Goal: Navigation & Orientation: Find specific page/section

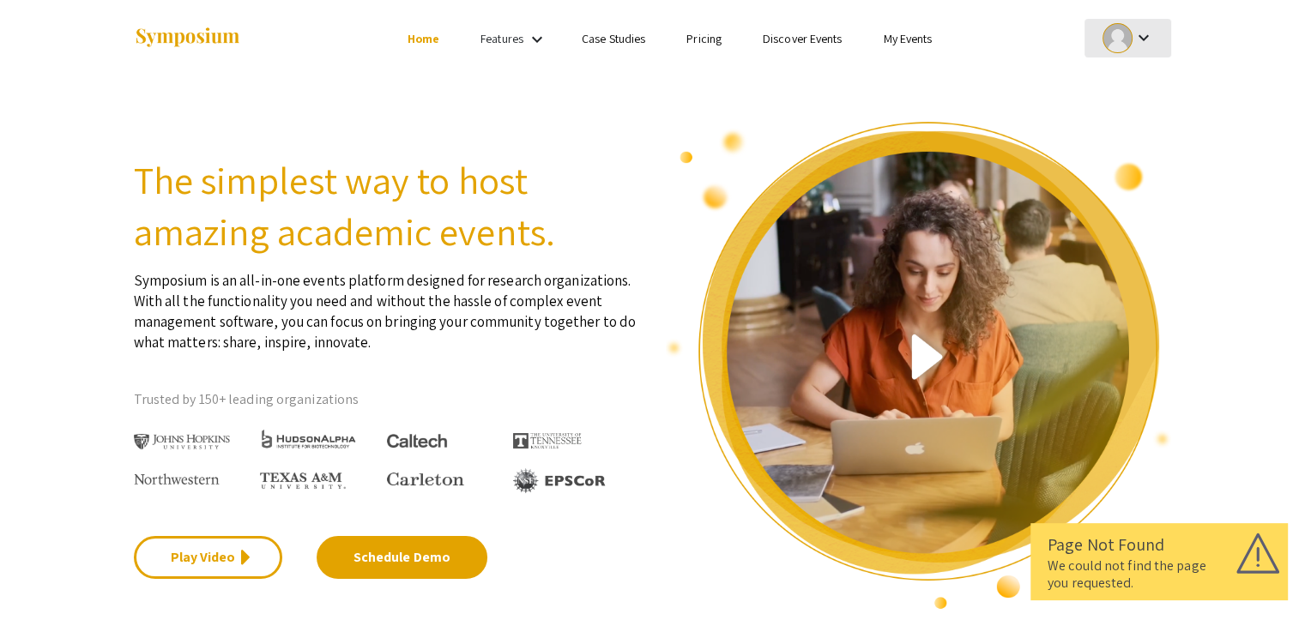
click at [1147, 32] on mat-icon "keyboard_arrow_down" at bounding box center [1143, 37] width 21 height 21
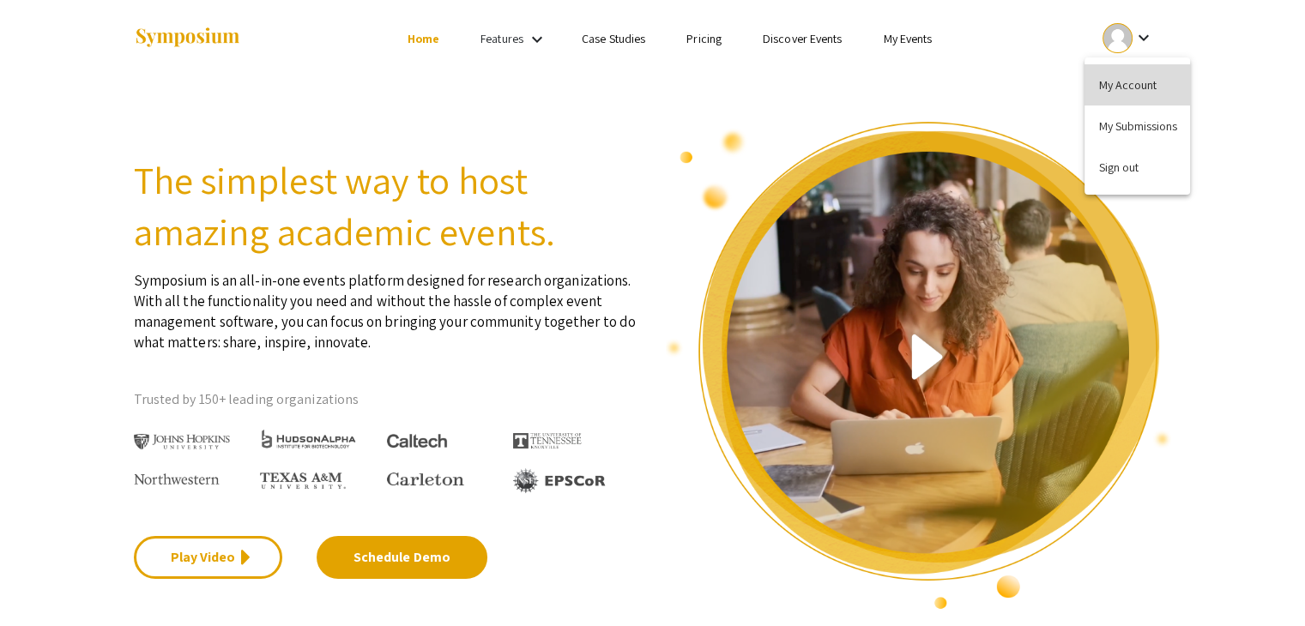
click at [1139, 93] on button "My Account" at bounding box center [1138, 84] width 106 height 41
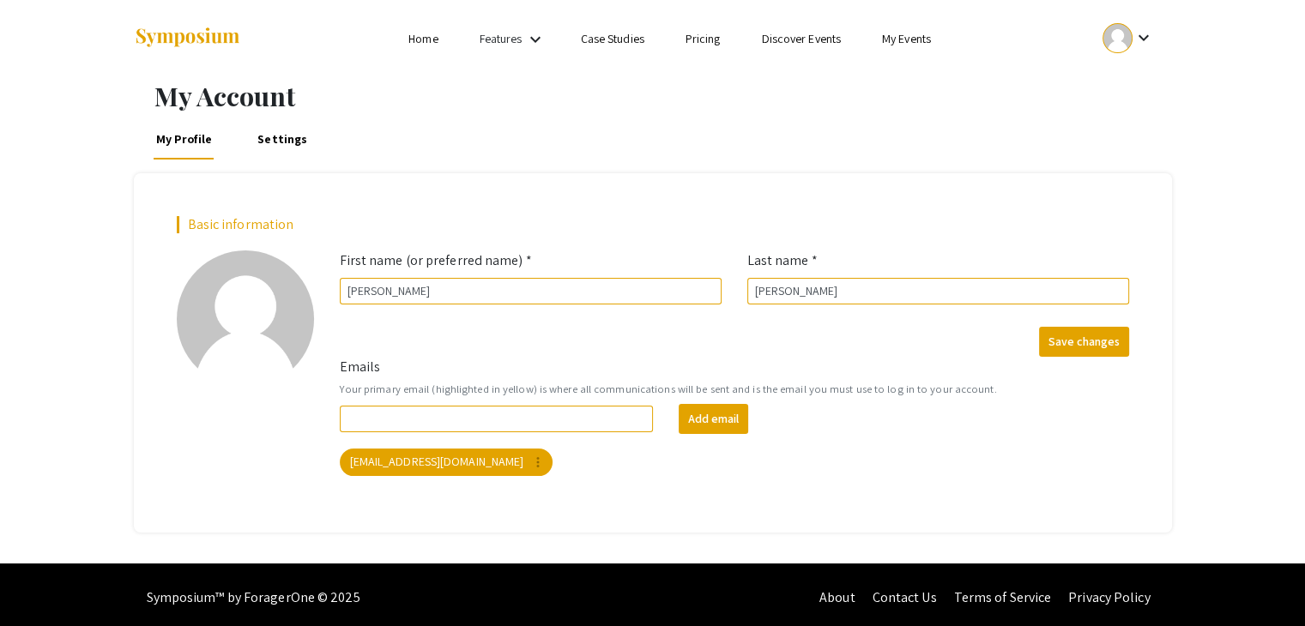
click at [501, 32] on link "Features" at bounding box center [501, 38] width 43 height 15
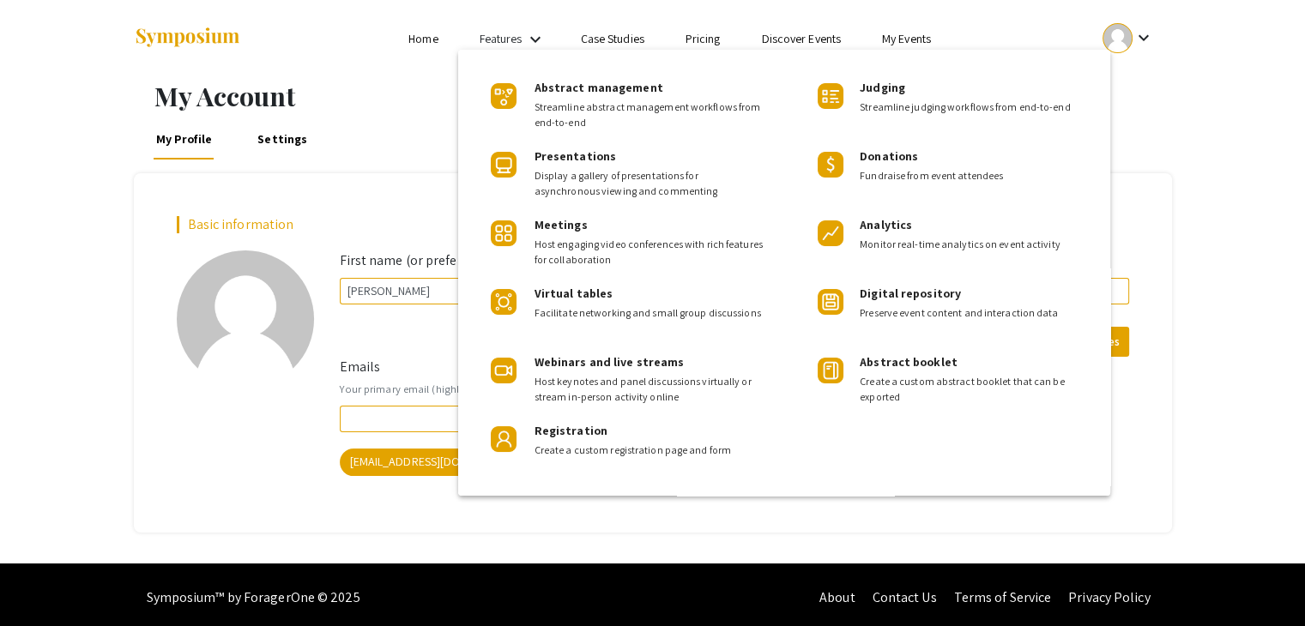
click at [418, 32] on div at bounding box center [652, 313] width 1305 height 626
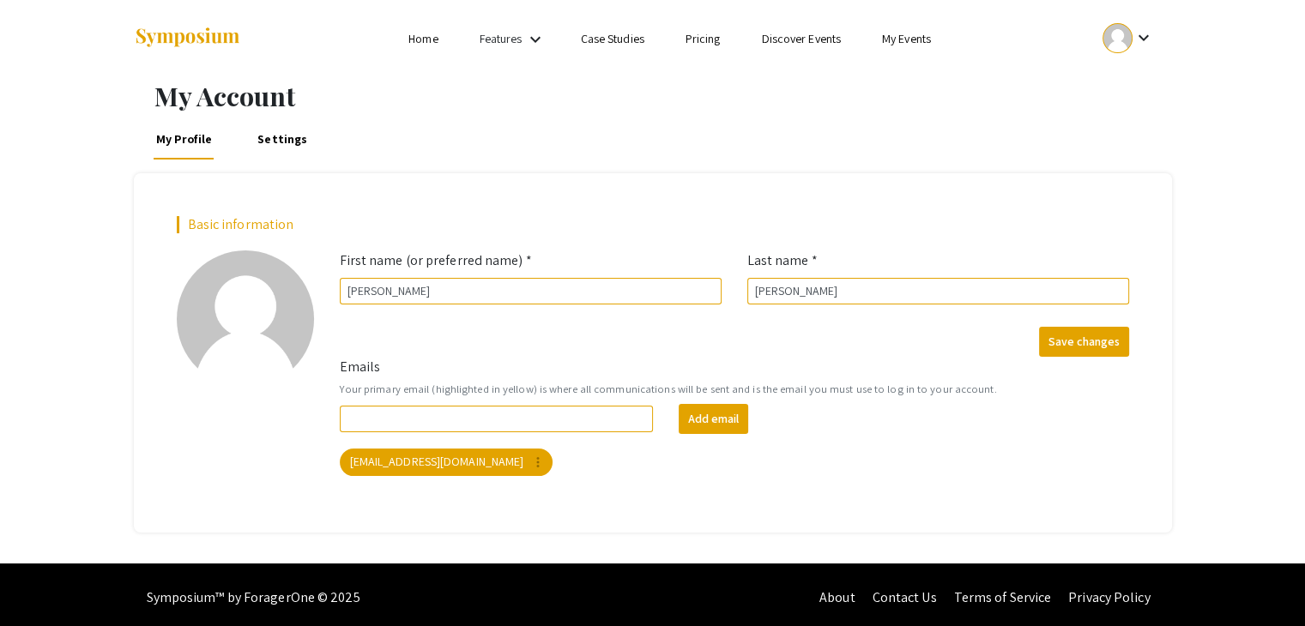
click at [816, 39] on link "Discover Events" at bounding box center [801, 38] width 80 height 15
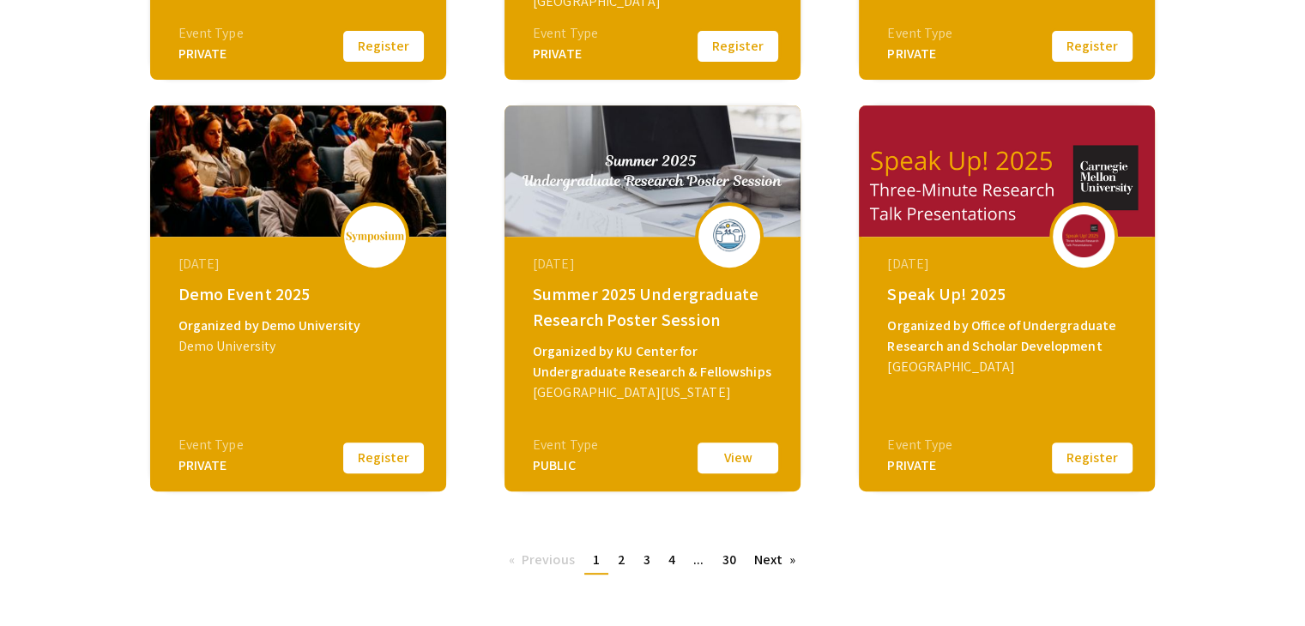
scroll to position [700, 0]
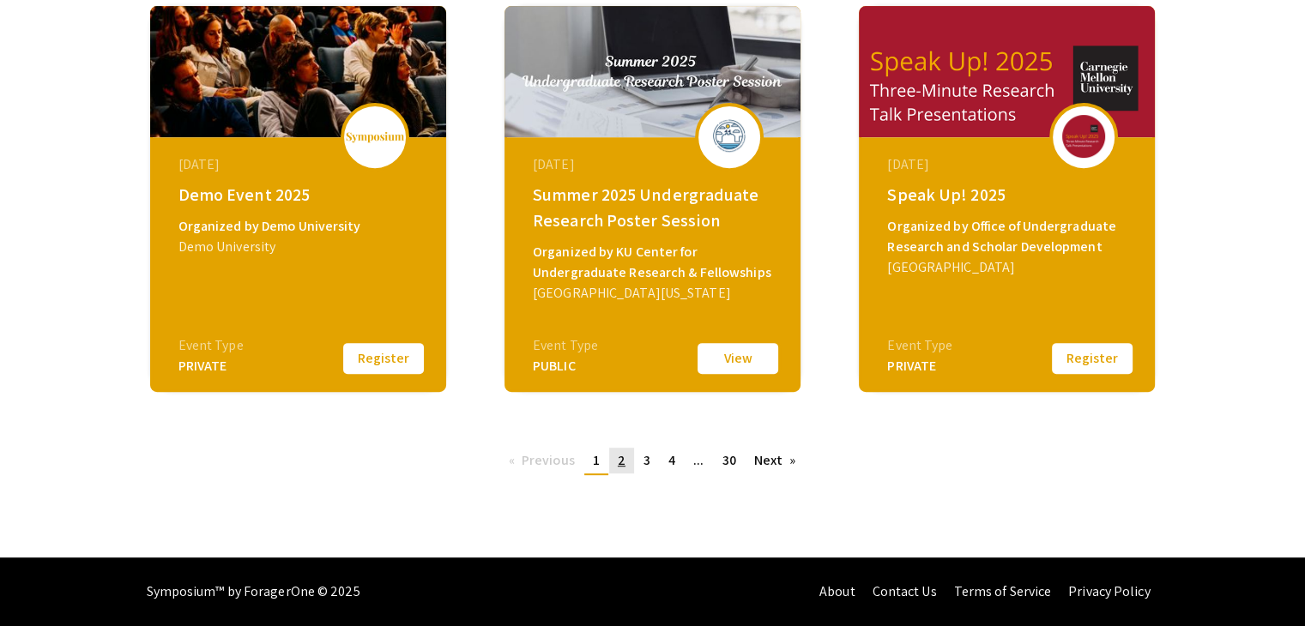
click at [625, 460] on link "page 2" at bounding box center [621, 461] width 25 height 26
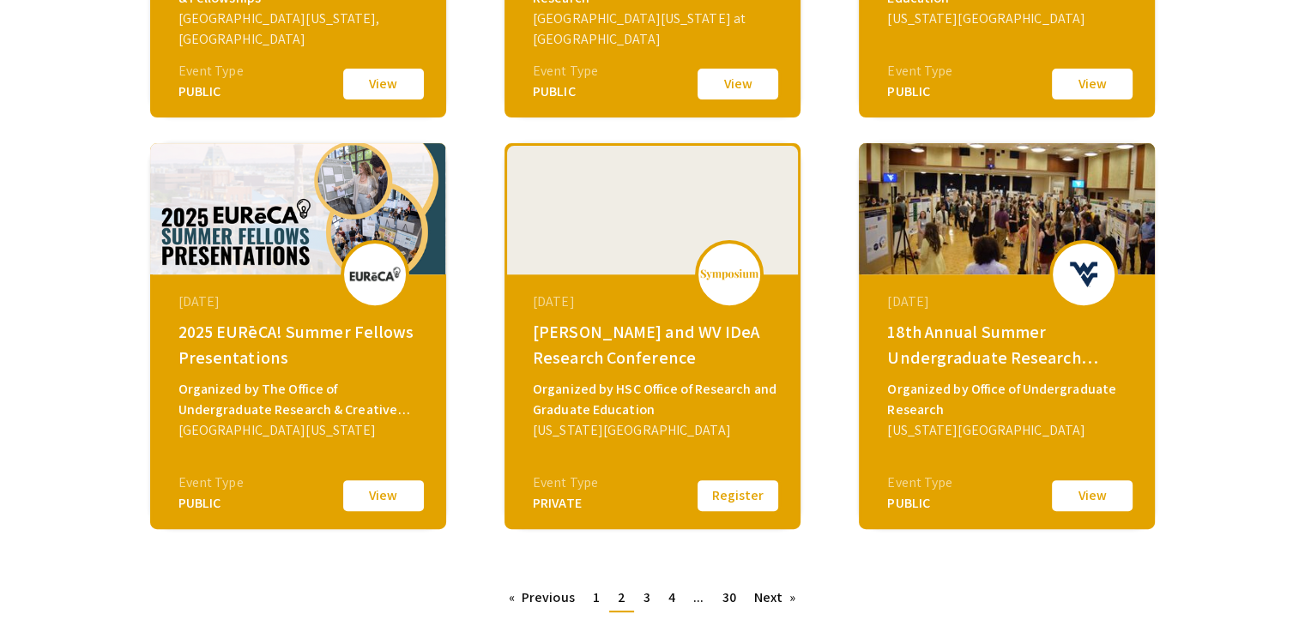
scroll to position [700, 0]
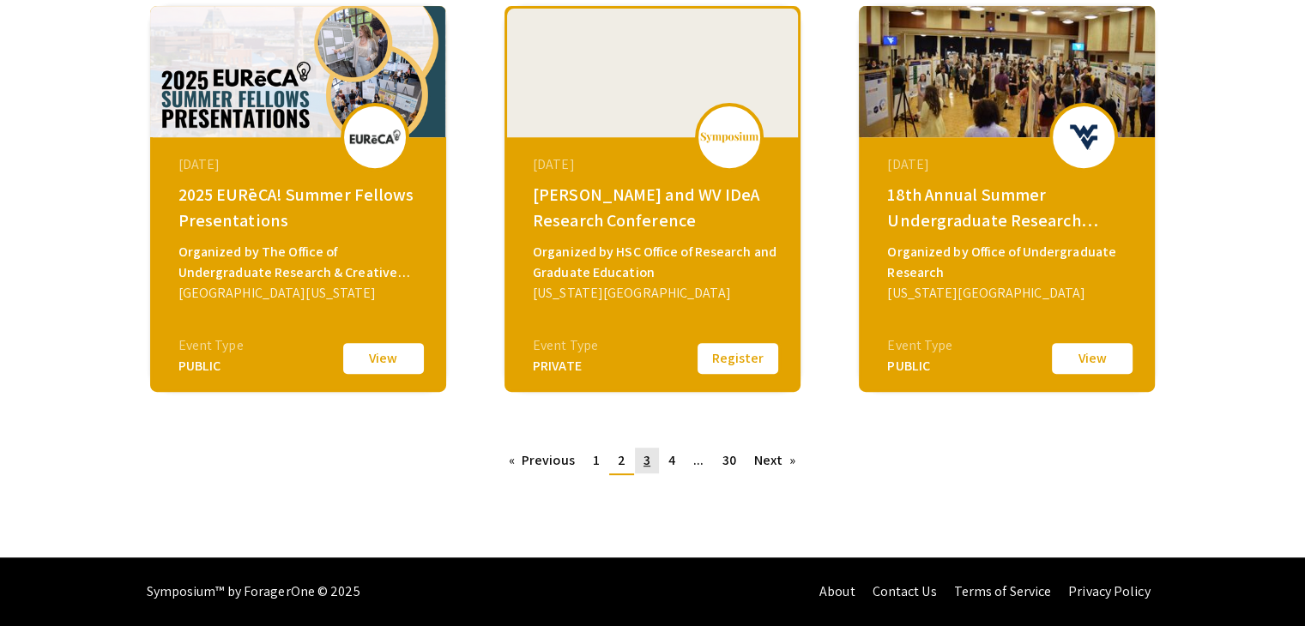
click at [644, 454] on span "3" at bounding box center [647, 460] width 7 height 18
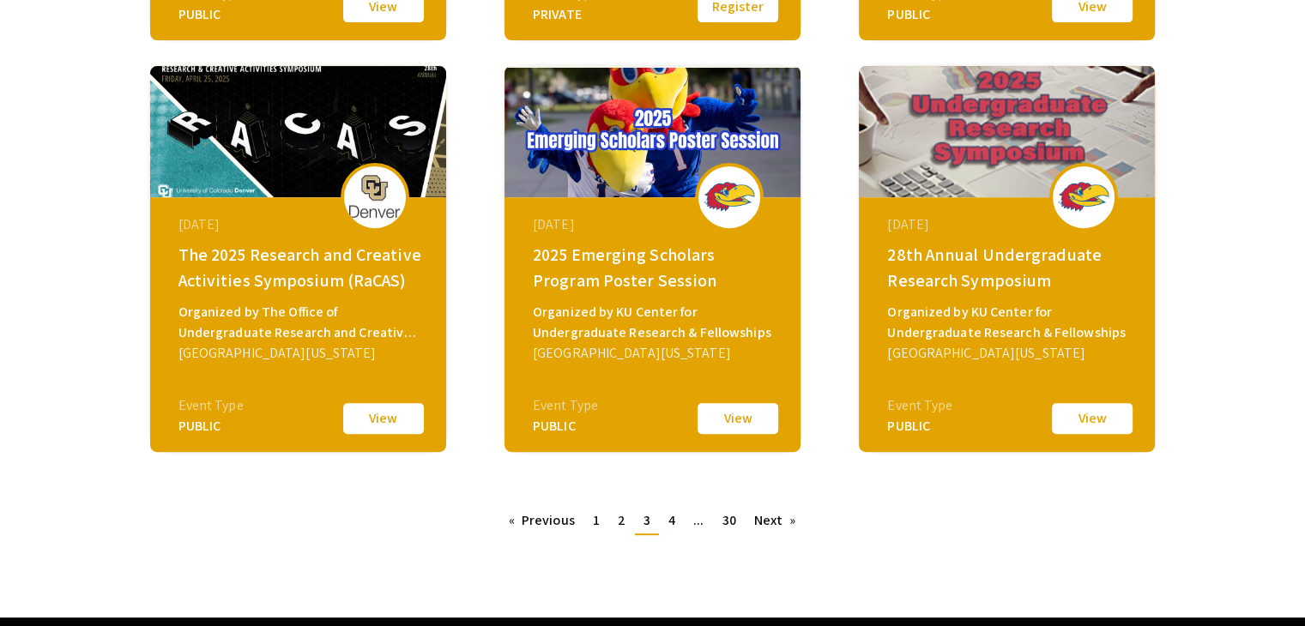
scroll to position [641, 0]
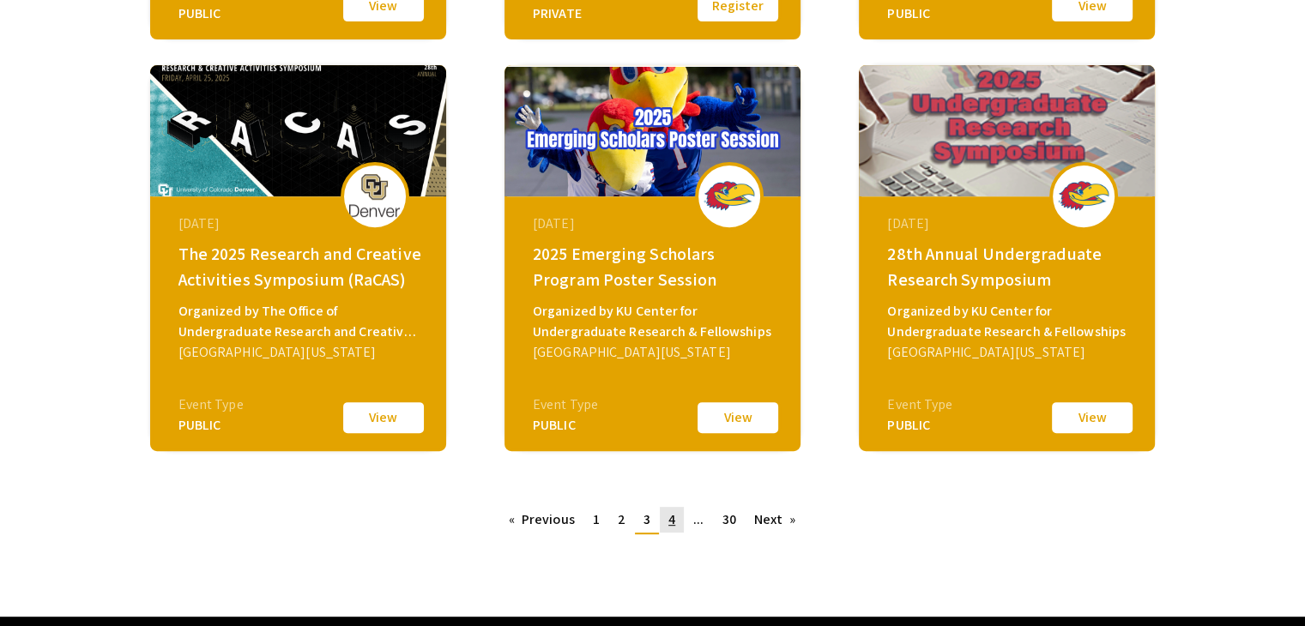
click at [662, 513] on link "page 4" at bounding box center [672, 520] width 24 height 26
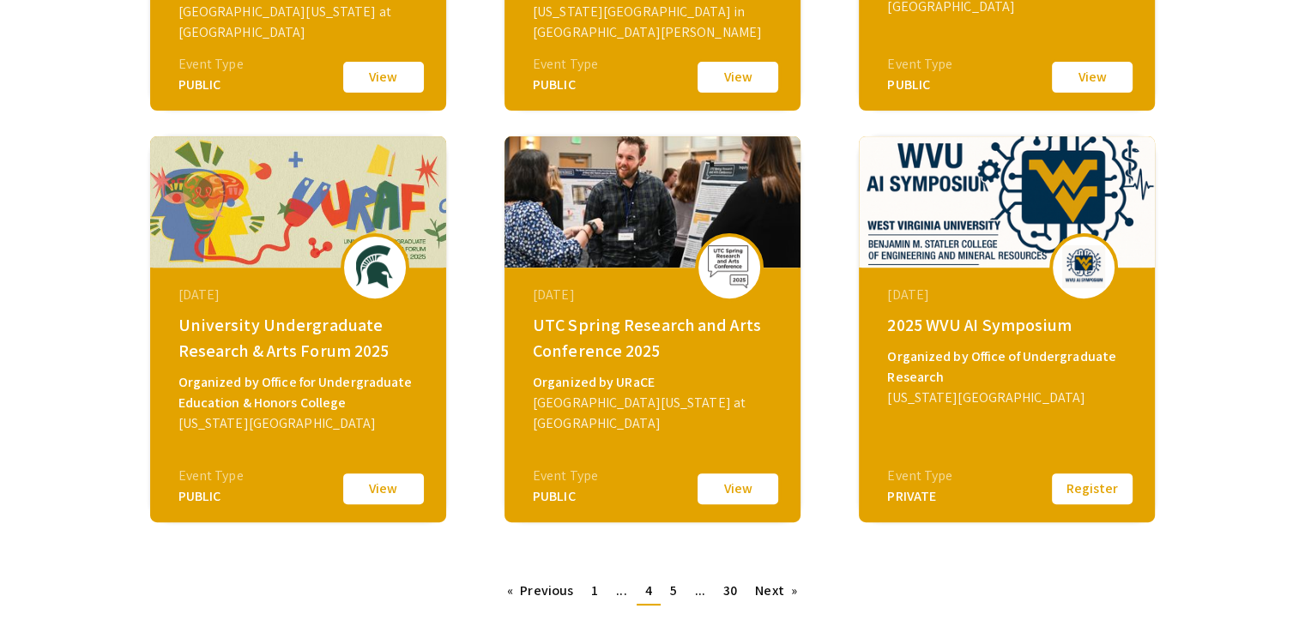
scroll to position [570, 0]
click at [669, 601] on link "page 5" at bounding box center [674, 591] width 24 height 26
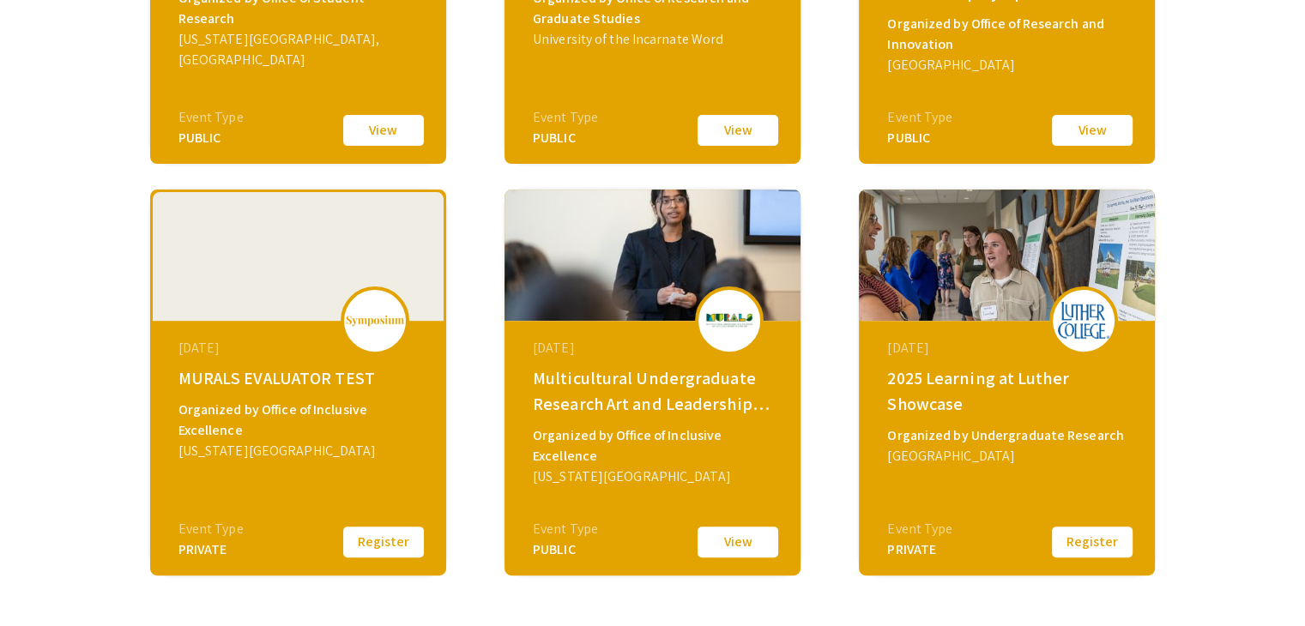
scroll to position [633, 0]
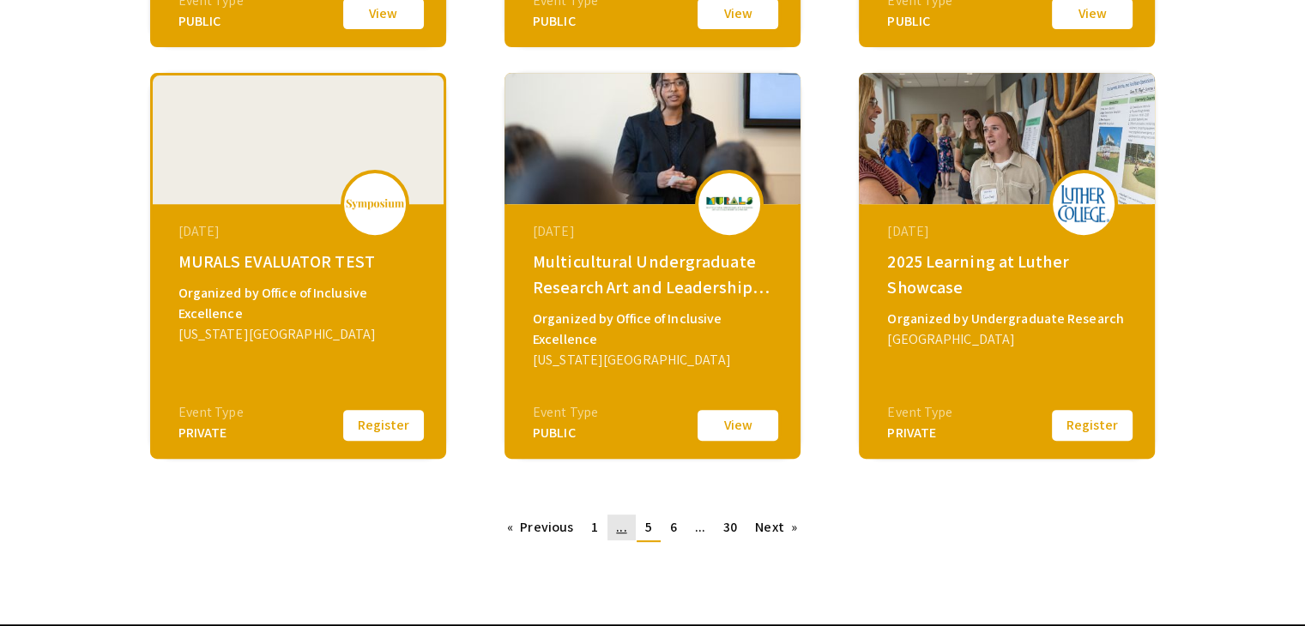
click at [619, 537] on link "page ..." at bounding box center [620, 528] width 27 height 26
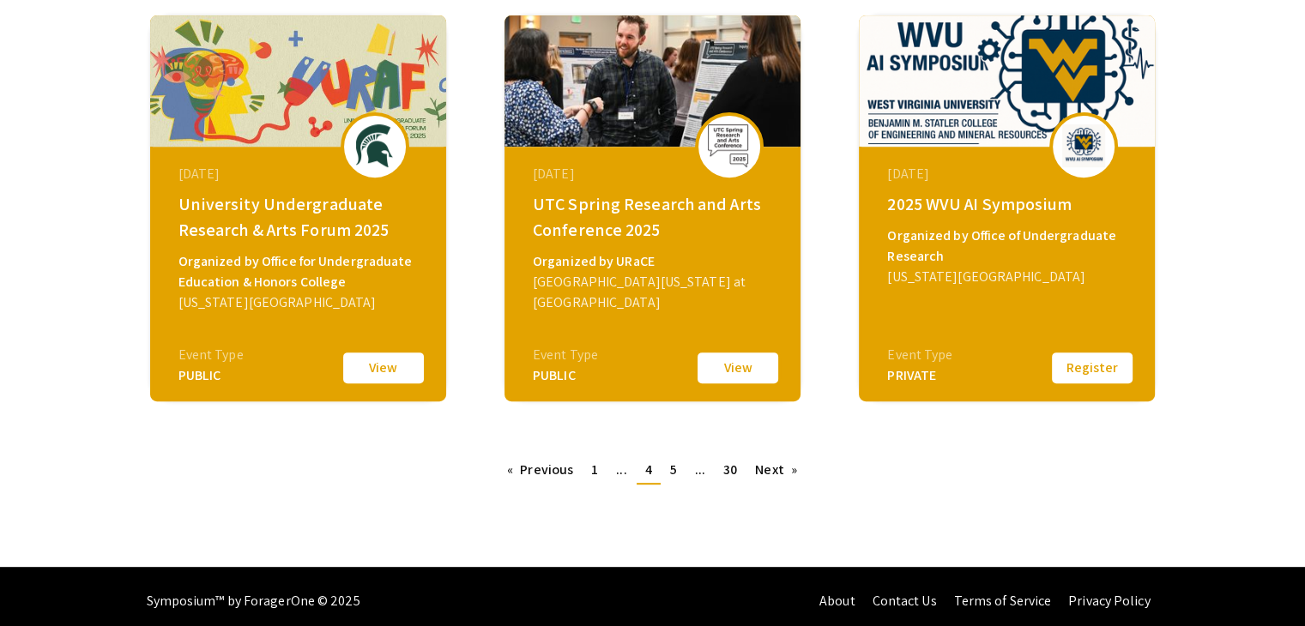
scroll to position [700, 0]
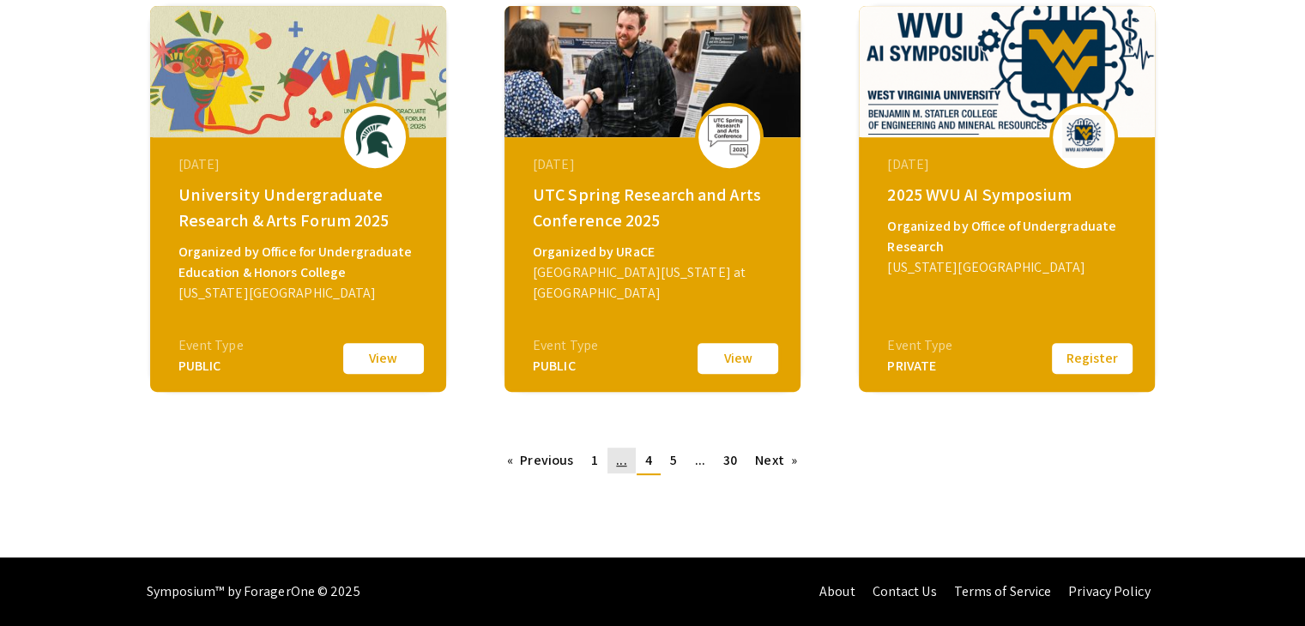
click at [618, 468] on span "..." at bounding box center [621, 460] width 10 height 18
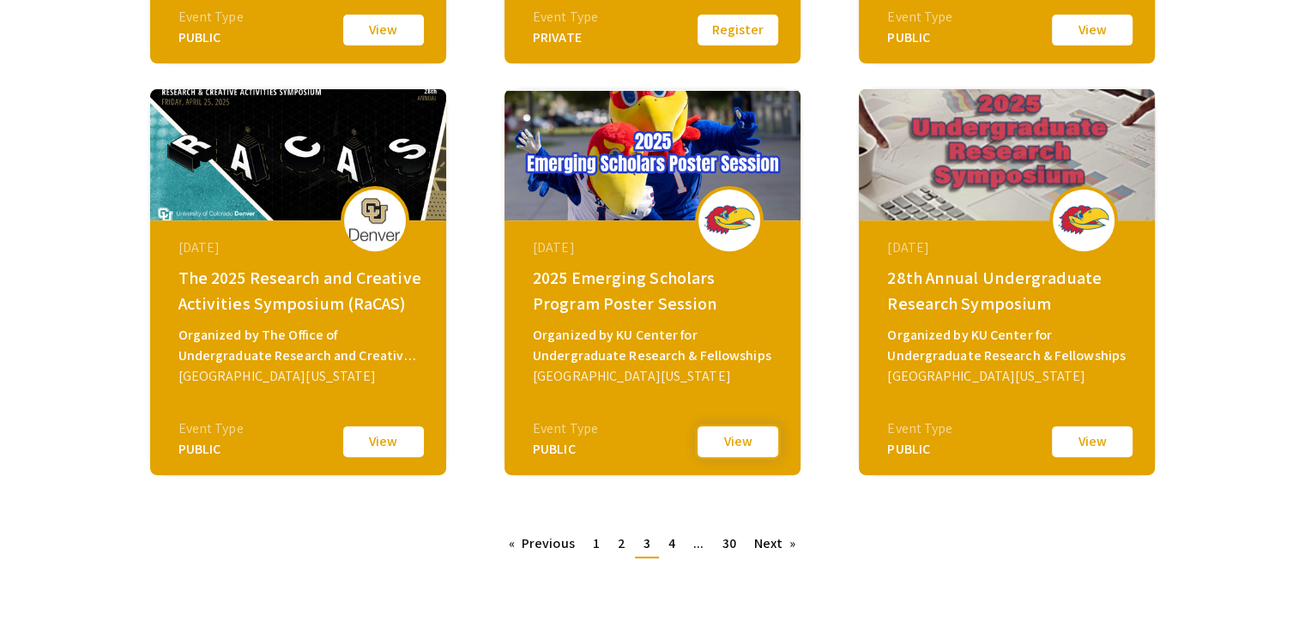
scroll to position [621, 0]
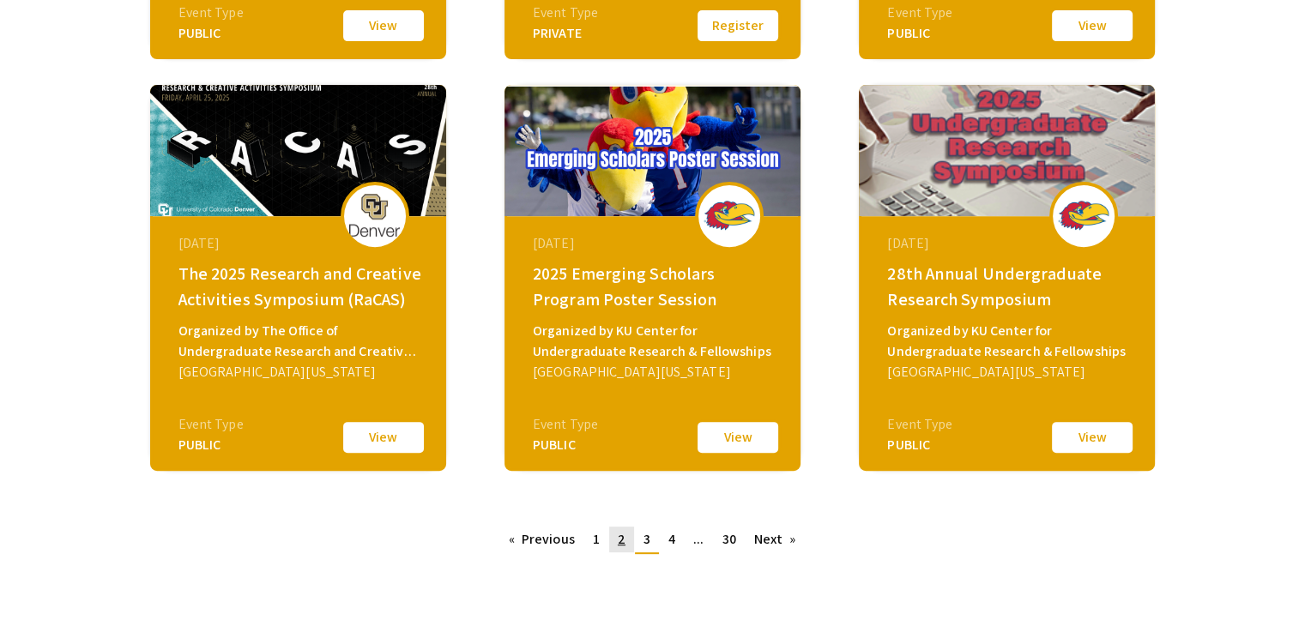
click at [616, 542] on link "page 2" at bounding box center [621, 540] width 25 height 26
